Goal: Transaction & Acquisition: Purchase product/service

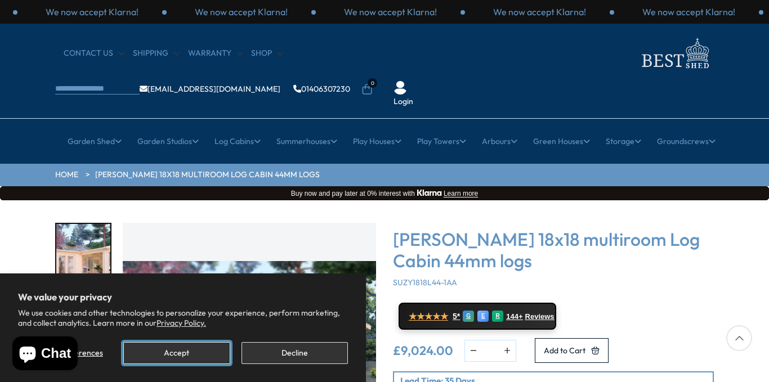
click at [207, 356] on button "Accept" at bounding box center [176, 353] width 106 height 22
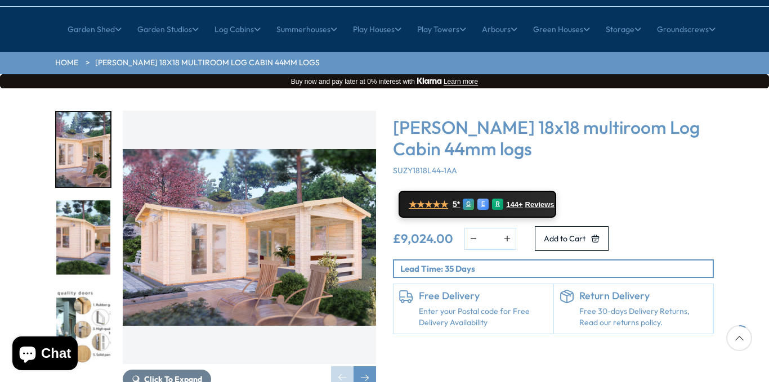
scroll to position [113, 0]
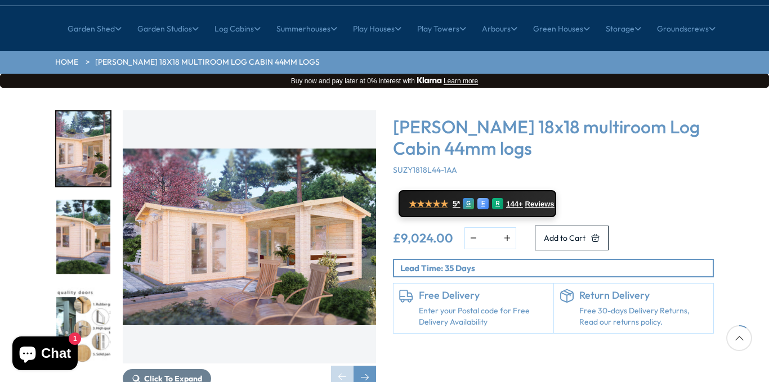
click at [204, 216] on img "1 / 7" at bounding box center [249, 236] width 253 height 253
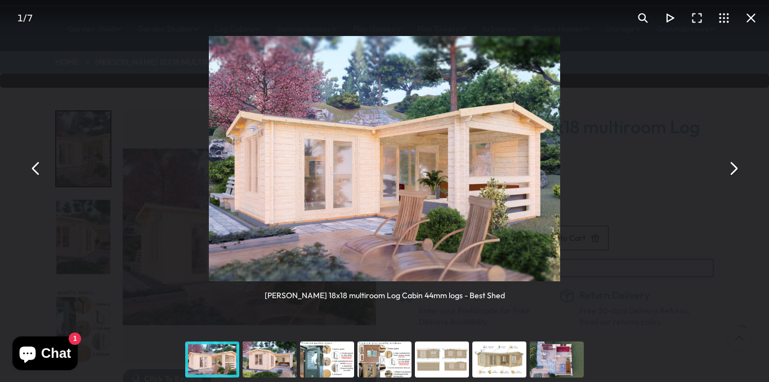
click at [277, 355] on div "You can close this modal content with the ESC key" at bounding box center [269, 359] width 57 height 45
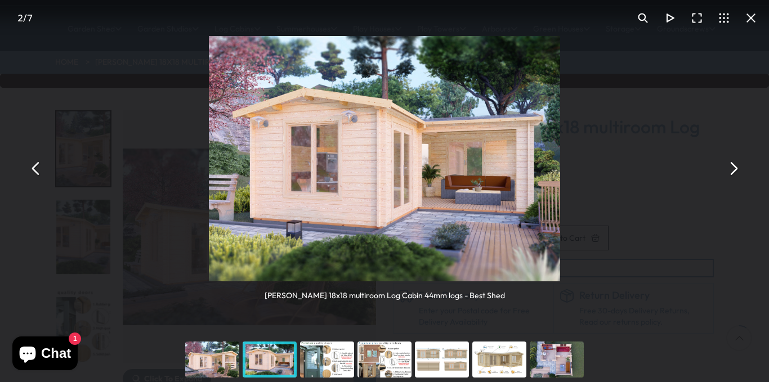
click at [345, 351] on div "You can close this modal content with the ESC key" at bounding box center [326, 359] width 57 height 45
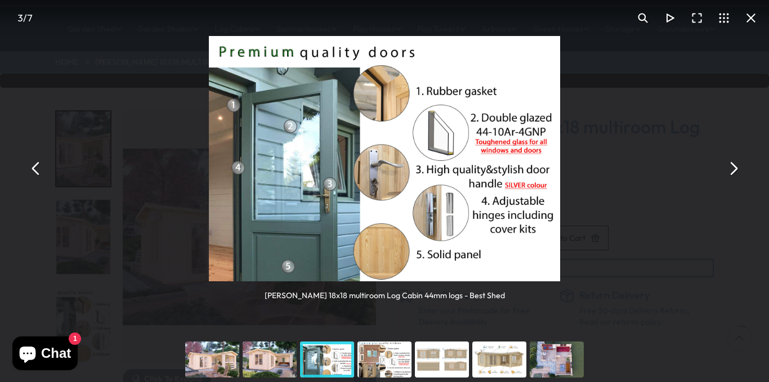
click at [394, 350] on div "You can close this modal content with the ESC key" at bounding box center [384, 359] width 57 height 45
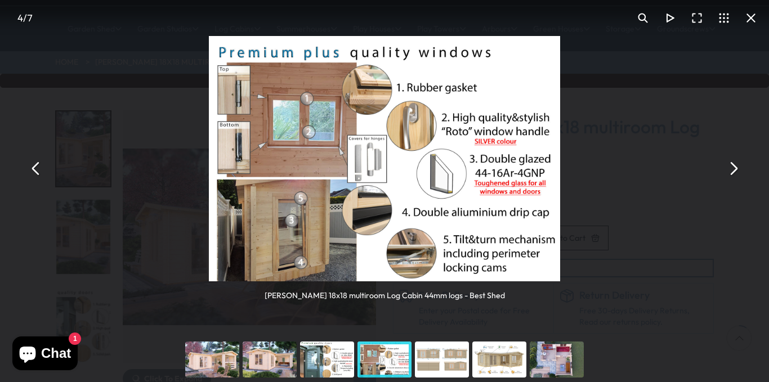
click at [424, 357] on div "You can close this modal content with the ESC key" at bounding box center [441, 359] width 57 height 45
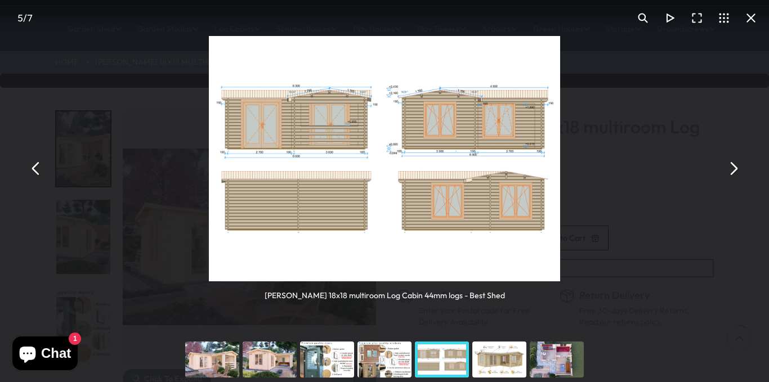
click at [504, 362] on div "You can close this modal content with the ESC key" at bounding box center [499, 359] width 57 height 45
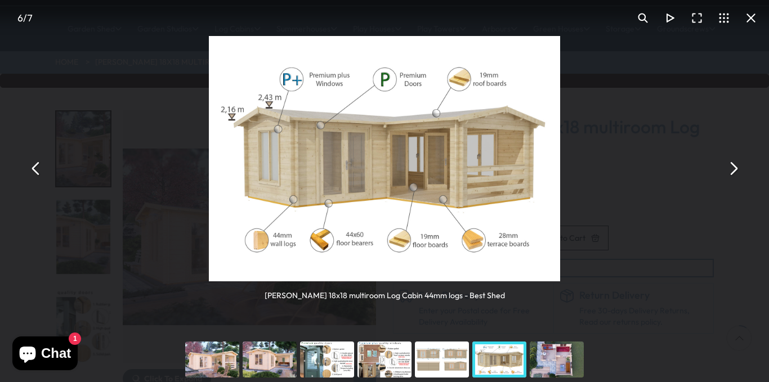
click at [545, 357] on div "You can close this modal content with the ESC key" at bounding box center [556, 359] width 57 height 45
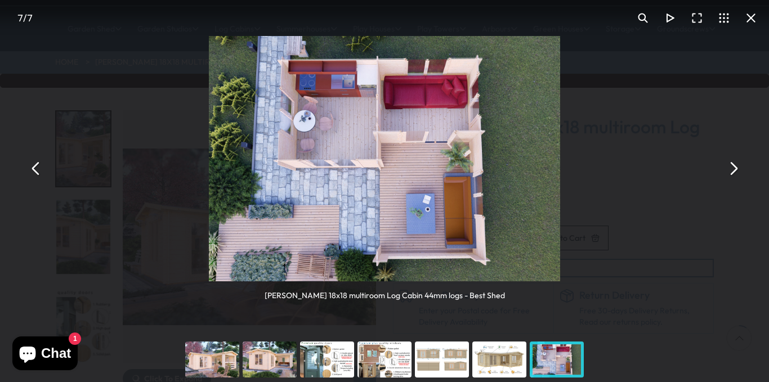
click at [755, 16] on button "You can close this modal content with the ESC key" at bounding box center [750, 18] width 27 height 27
